Goal: Information Seeking & Learning: Learn about a topic

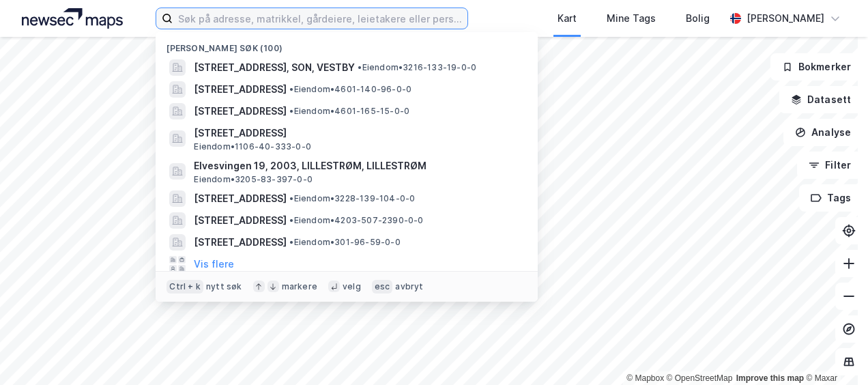
click at [233, 18] on input at bounding box center [320, 18] width 294 height 20
click at [194, 22] on input at bounding box center [320, 18] width 294 height 20
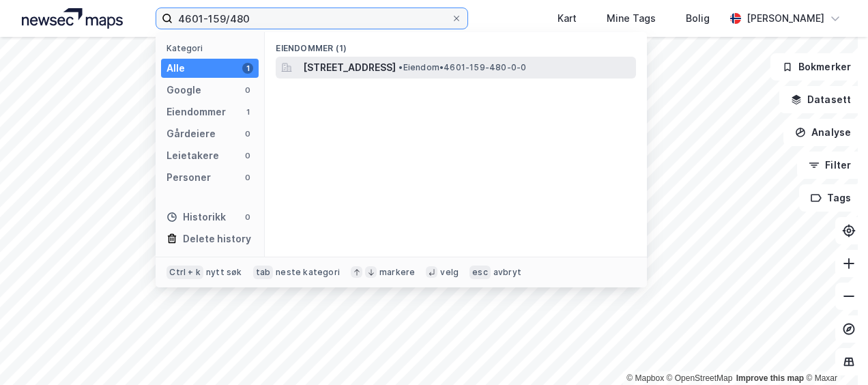
type input "4601-159/480"
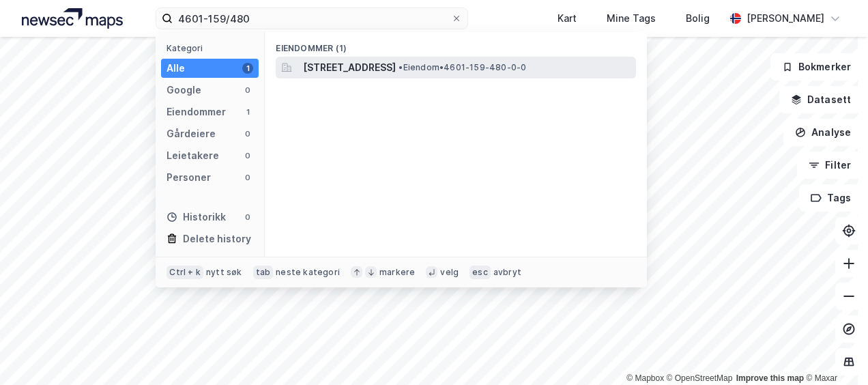
click at [396, 67] on span "[STREET_ADDRESS]" at bounding box center [349, 67] width 93 height 16
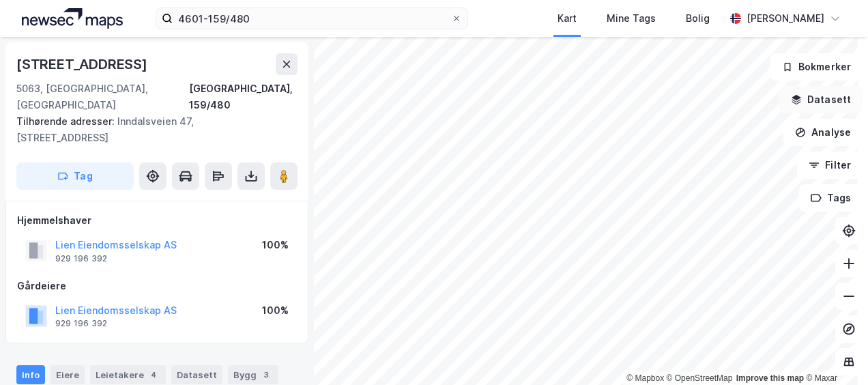
click at [790, 101] on icon "button" at bounding box center [795, 99] width 11 height 11
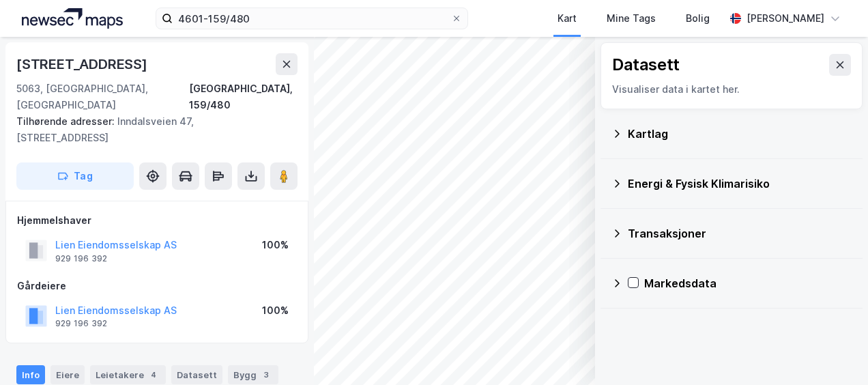
click at [614, 131] on icon at bounding box center [616, 134] width 5 height 8
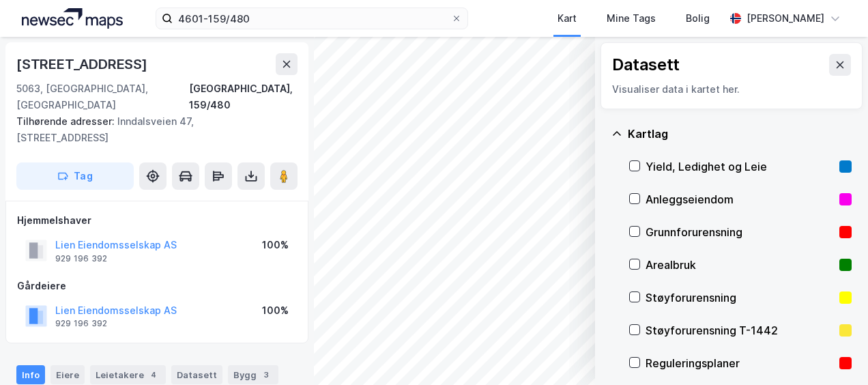
click at [646, 363] on div "Reguleringsplaner" at bounding box center [739, 363] width 188 height 16
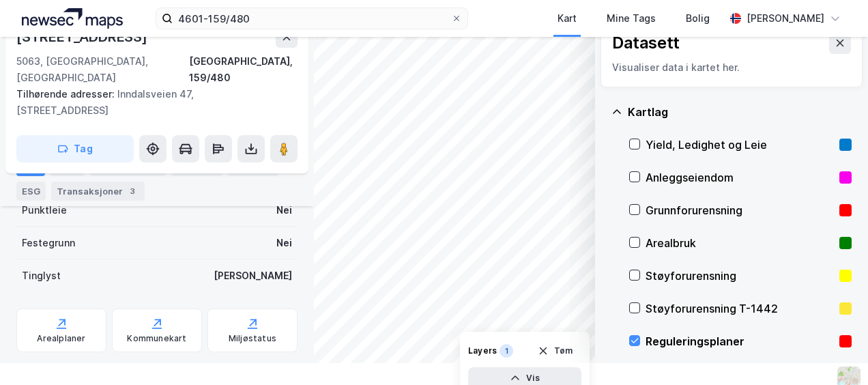
scroll to position [34, 0]
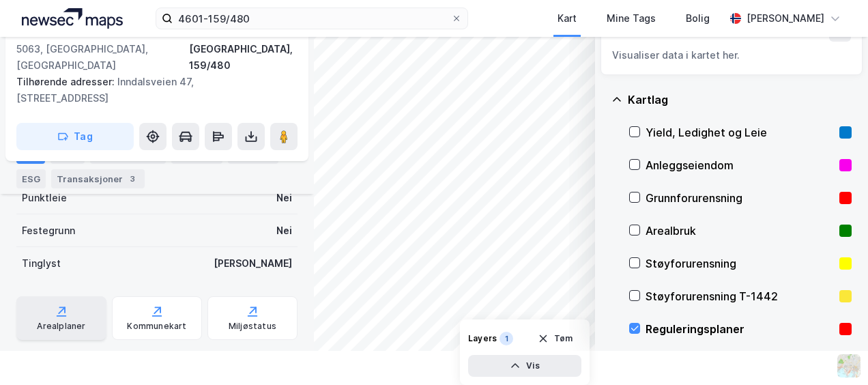
click at [60, 321] on div "Arealplaner" at bounding box center [61, 326] width 48 height 11
click at [629, 325] on icon at bounding box center [634, 328] width 10 height 10
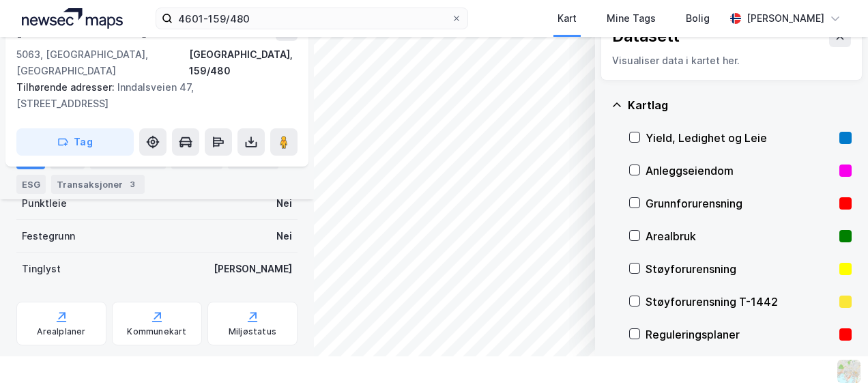
scroll to position [29, 0]
click at [611, 102] on icon at bounding box center [616, 105] width 11 height 11
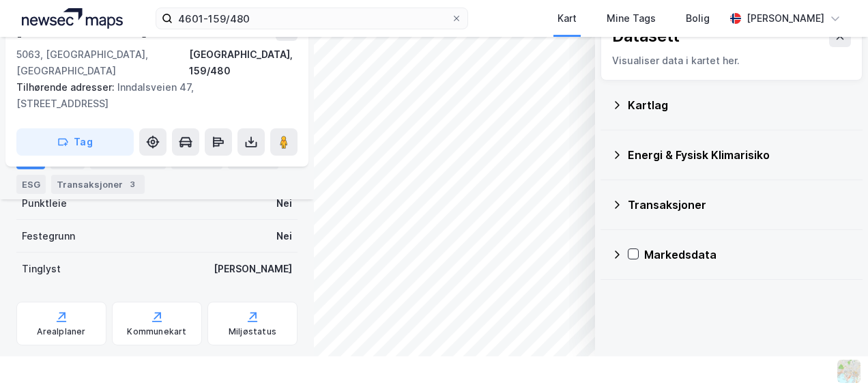
click at [611, 154] on icon at bounding box center [616, 154] width 11 height 11
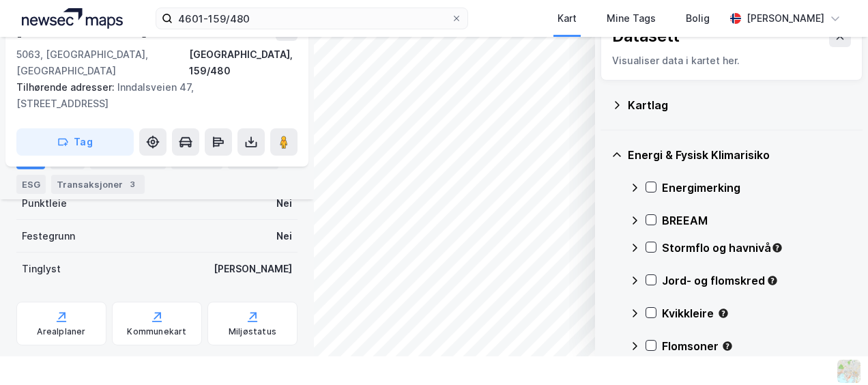
click at [646, 248] on icon at bounding box center [651, 247] width 10 height 10
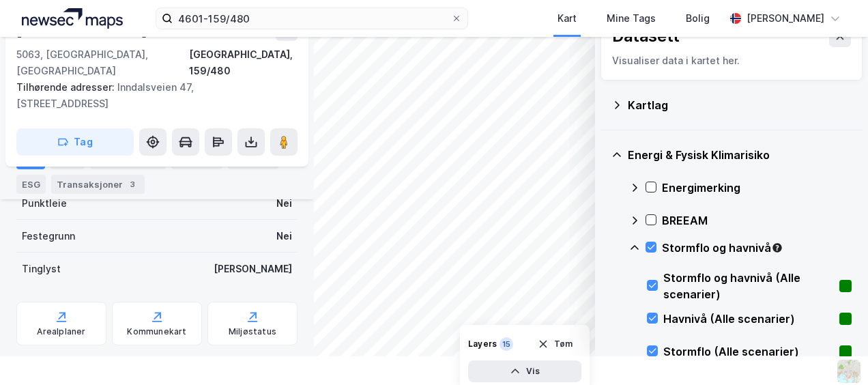
scroll to position [34, 0]
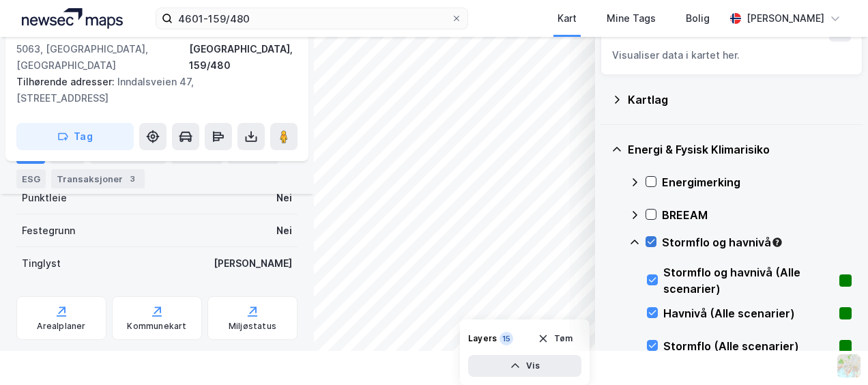
click at [646, 239] on icon at bounding box center [651, 242] width 10 height 10
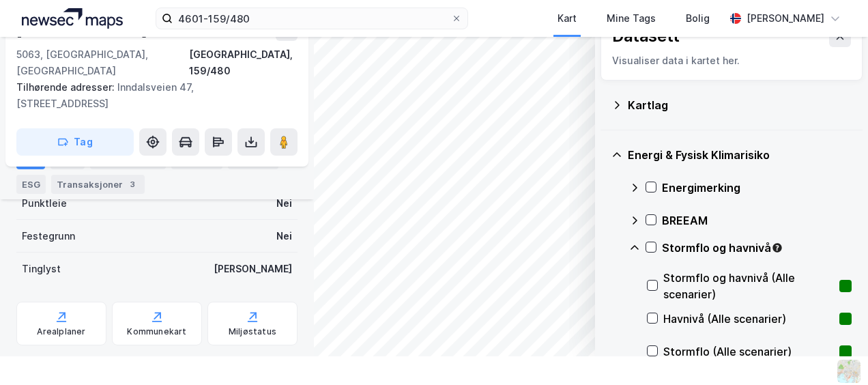
click at [629, 243] on icon at bounding box center [634, 247] width 11 height 11
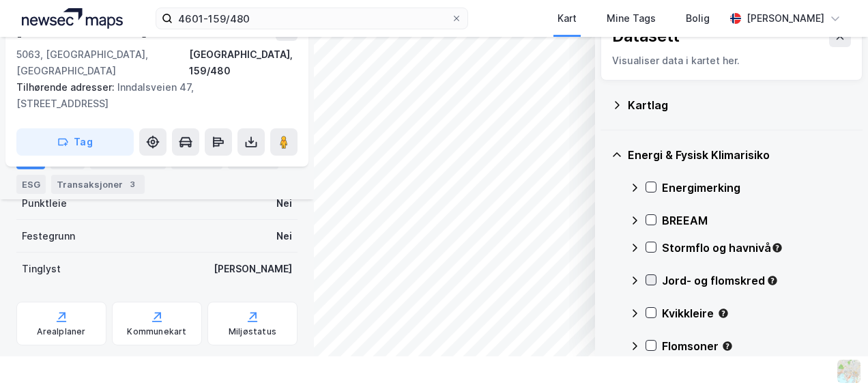
click at [646, 280] on icon at bounding box center [651, 280] width 10 height 10
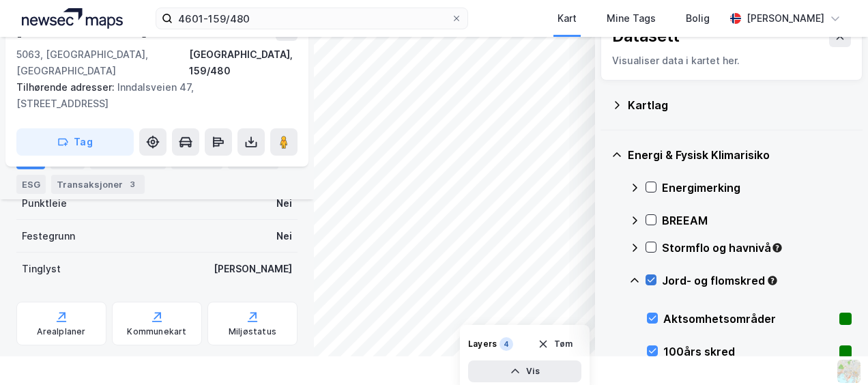
scroll to position [34, 0]
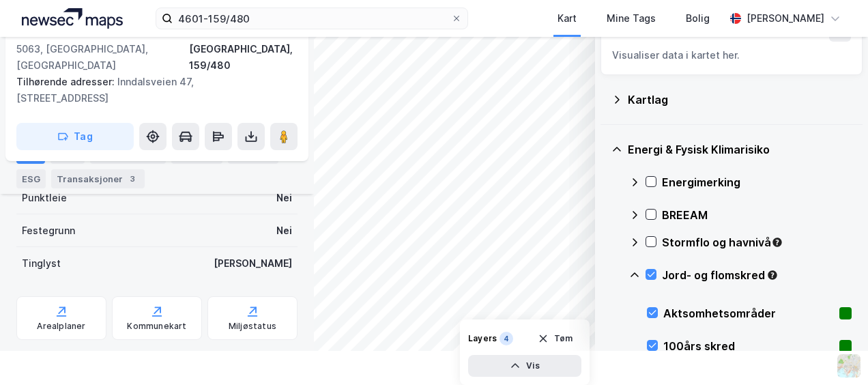
click at [646, 272] on icon at bounding box center [651, 274] width 10 height 10
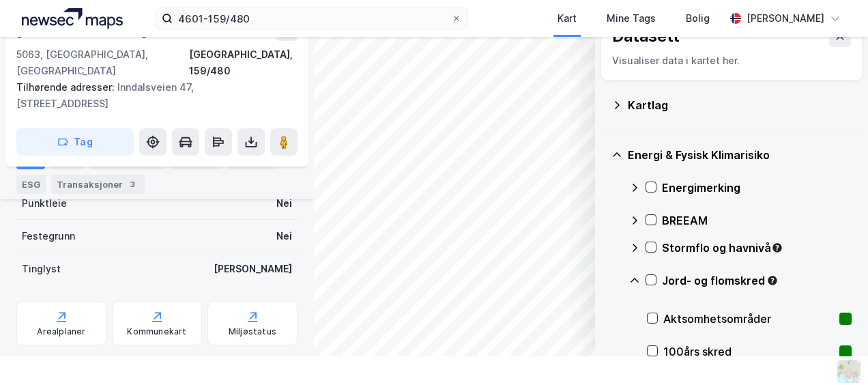
scroll to position [29, 0]
click at [629, 278] on icon at bounding box center [634, 280] width 11 height 11
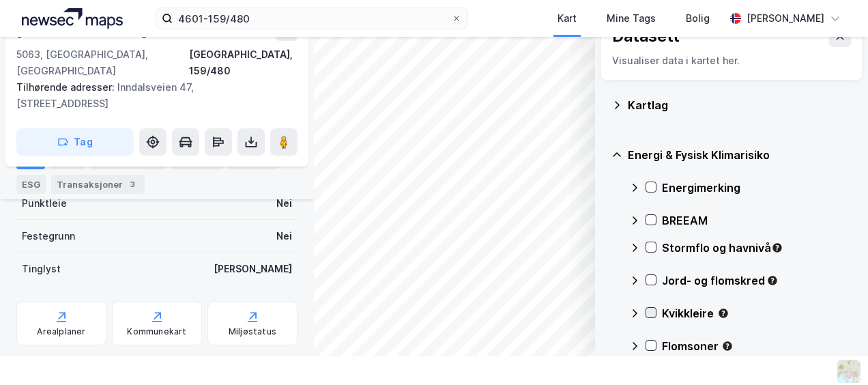
click at [646, 310] on icon at bounding box center [651, 313] width 10 height 10
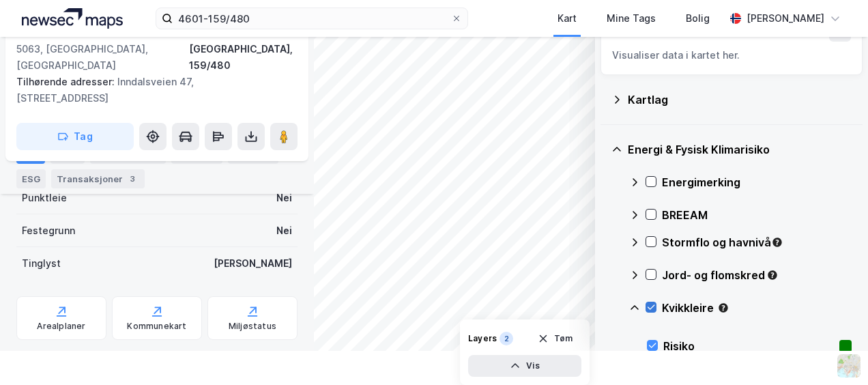
click at [647, 305] on icon at bounding box center [651, 307] width 8 height 5
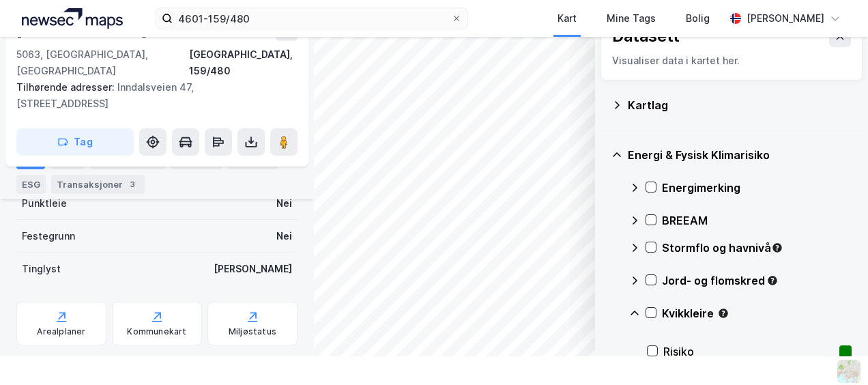
click at [629, 312] on icon at bounding box center [634, 313] width 11 height 11
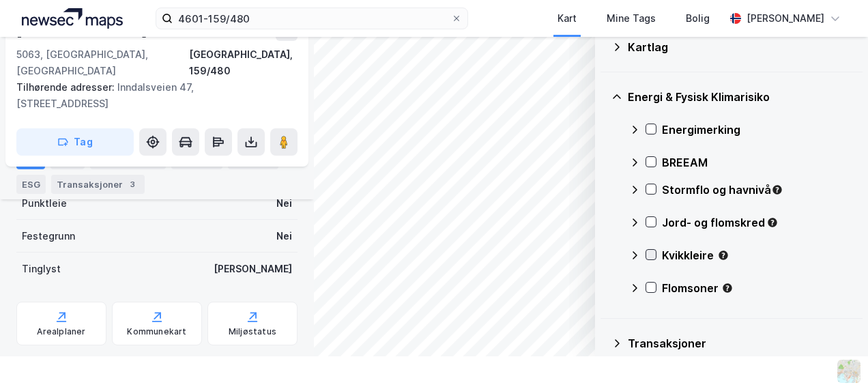
scroll to position [124, 0]
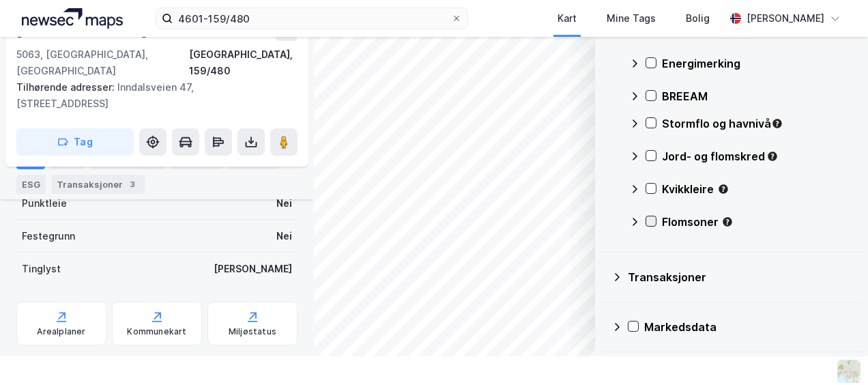
click at [646, 224] on icon at bounding box center [651, 221] width 10 height 10
